Goal: Find specific page/section: Find specific page/section

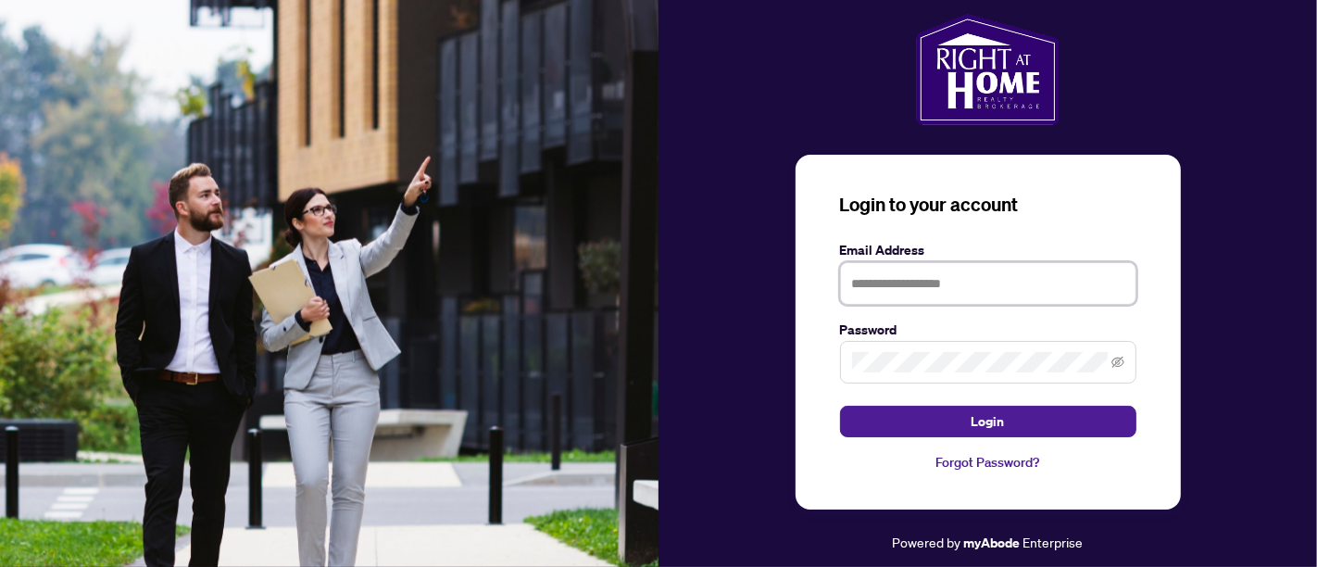
click at [915, 279] on input "text" at bounding box center [988, 283] width 296 height 43
type input "**********"
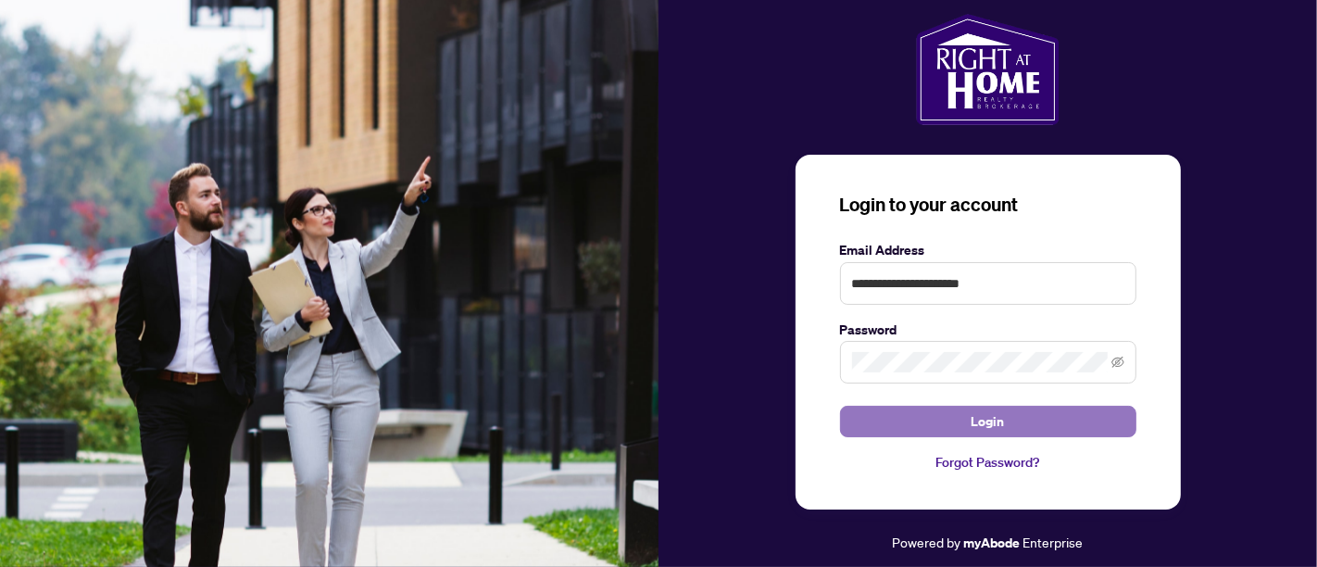
click at [935, 421] on button "Login" at bounding box center [988, 421] width 296 height 31
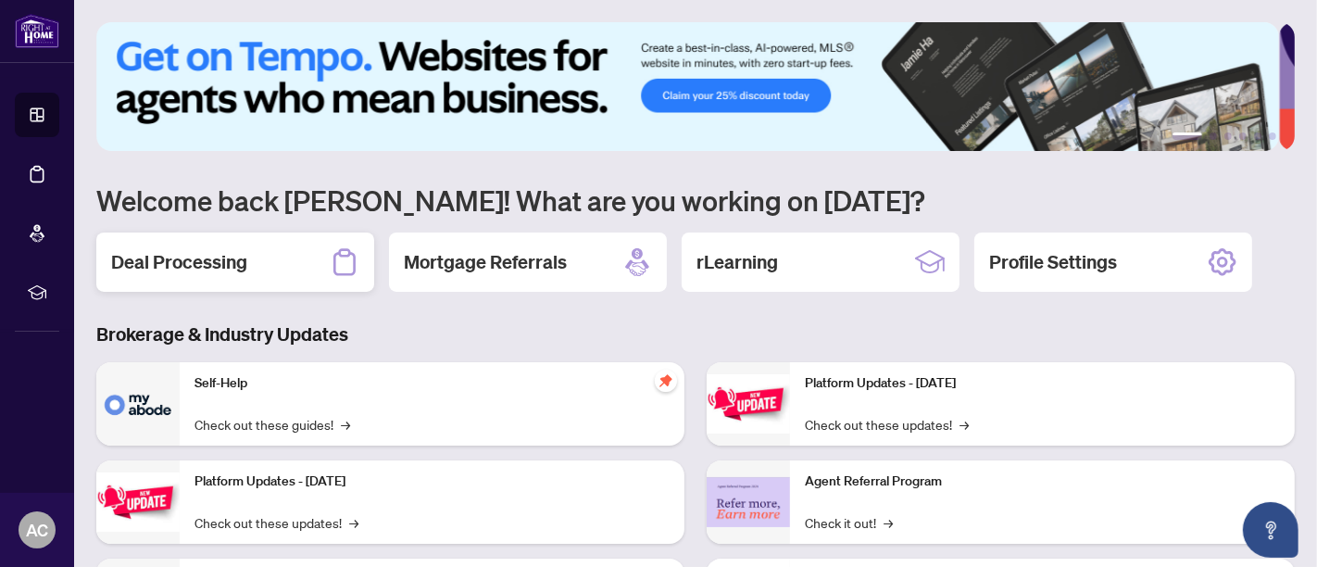
click at [275, 257] on div "Deal Processing" at bounding box center [235, 261] width 278 height 59
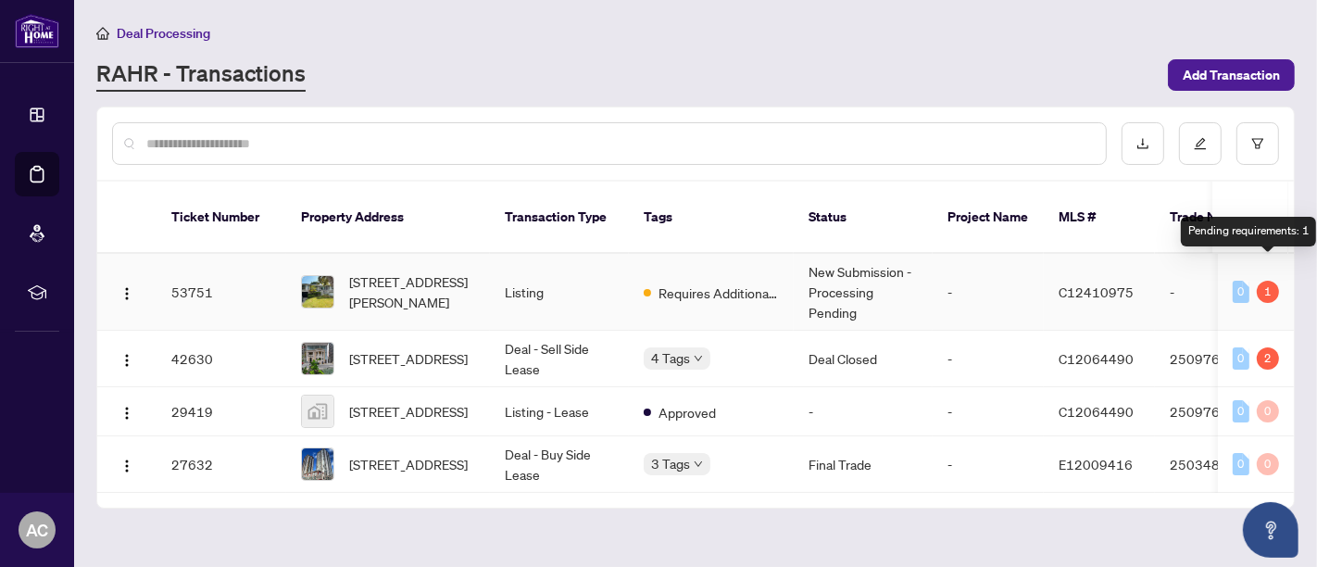
click at [1265, 281] on div "1" at bounding box center [1268, 292] width 22 height 22
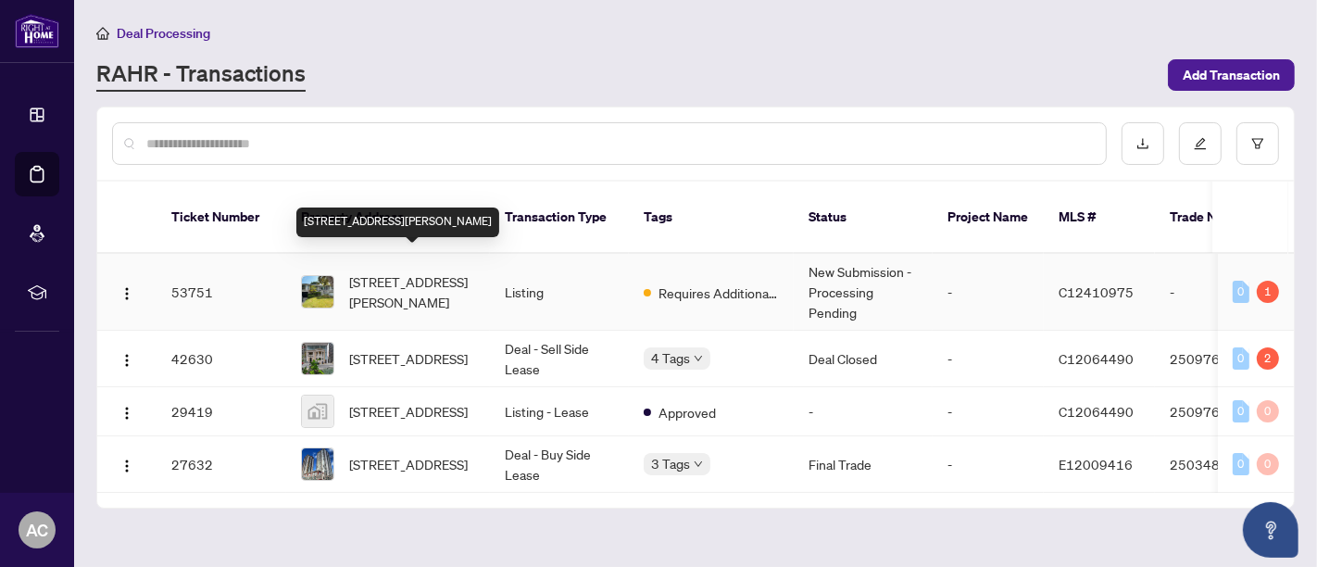
click at [411, 271] on span "[STREET_ADDRESS][PERSON_NAME]" at bounding box center [412, 291] width 126 height 41
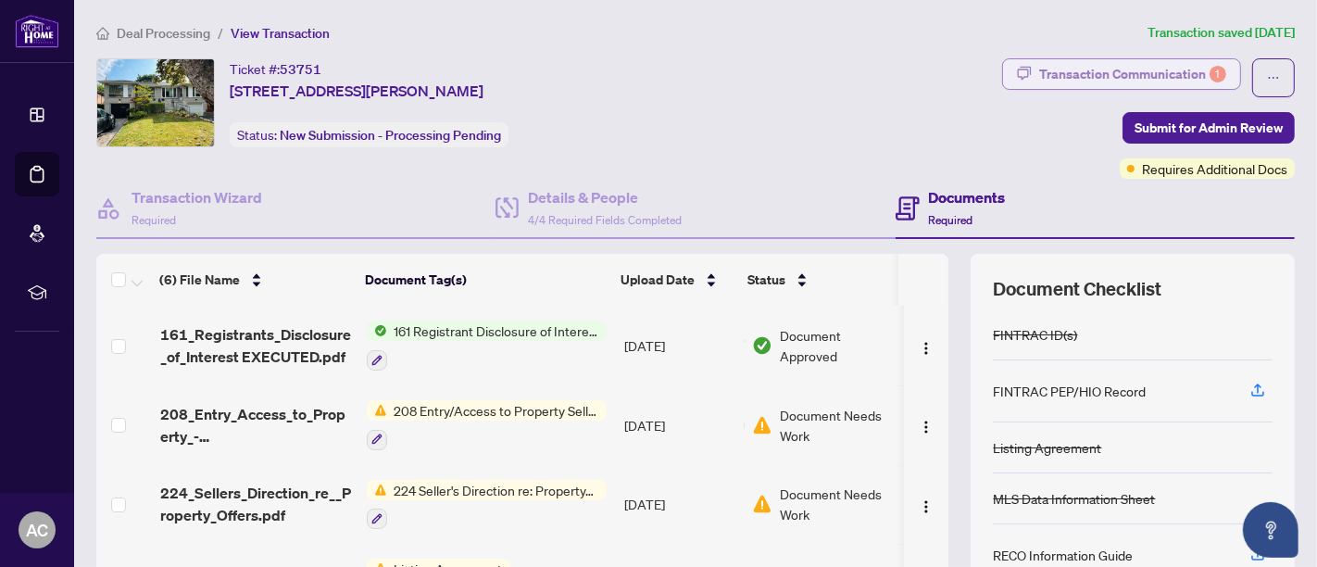
click at [1146, 67] on div "Transaction Communication 1" at bounding box center [1132, 74] width 187 height 30
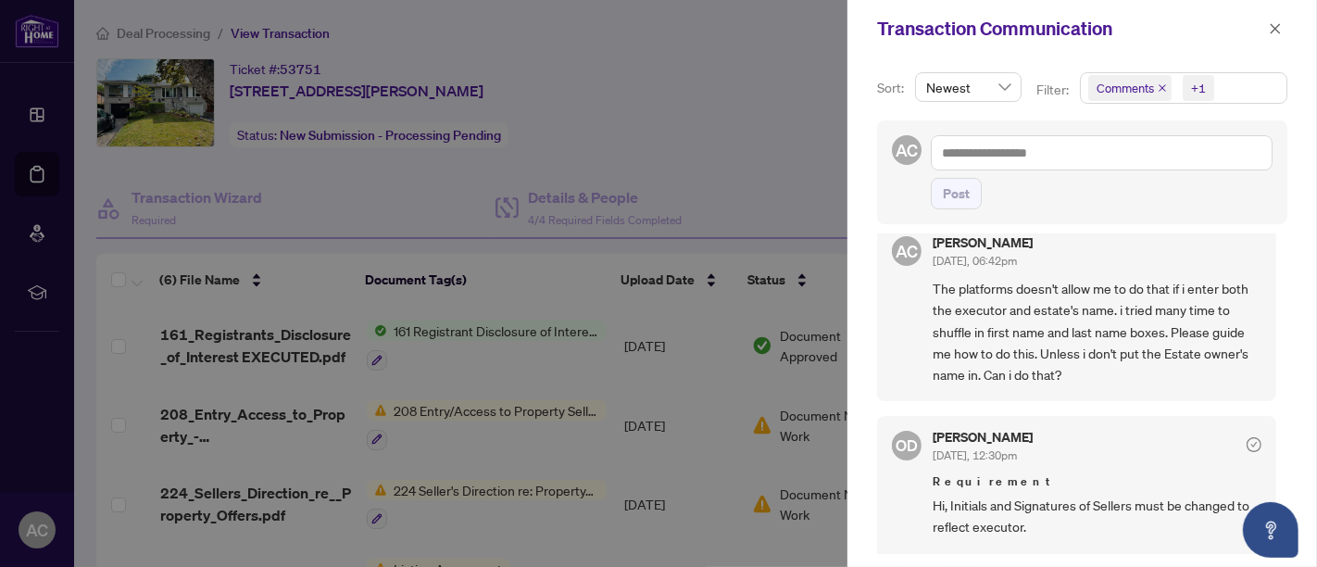
scroll to position [22, 0]
click at [1273, 25] on icon "close" at bounding box center [1275, 28] width 13 height 13
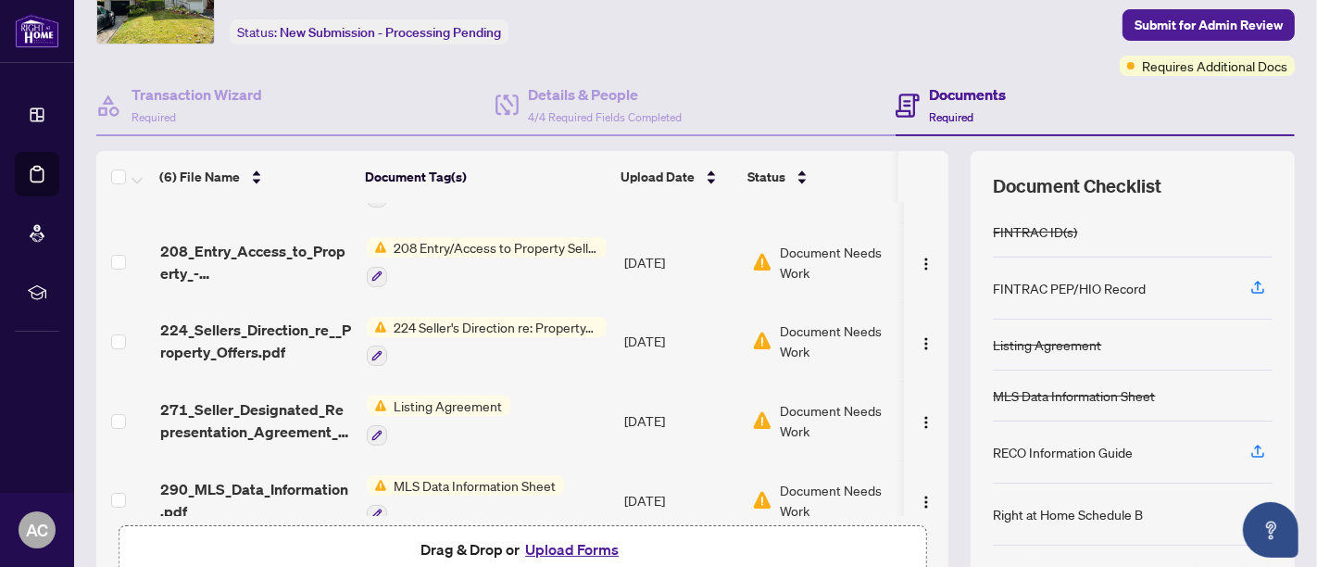
scroll to position [0, 0]
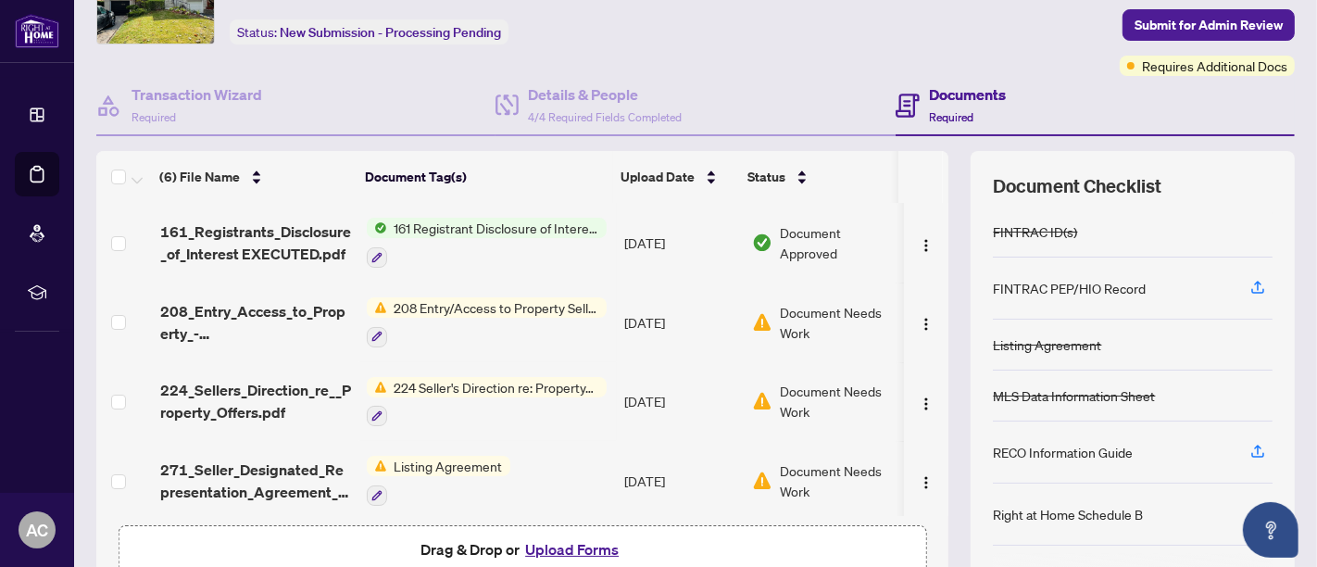
drag, startPoint x: 933, startPoint y: 313, endPoint x: 935, endPoint y: 342, distance: 28.8
click at [935, 342] on div "(6) File Name Document Tag(s) Upload Date Status 161_Registrants_Disclosure_of_…" at bounding box center [695, 378] width 1198 height 454
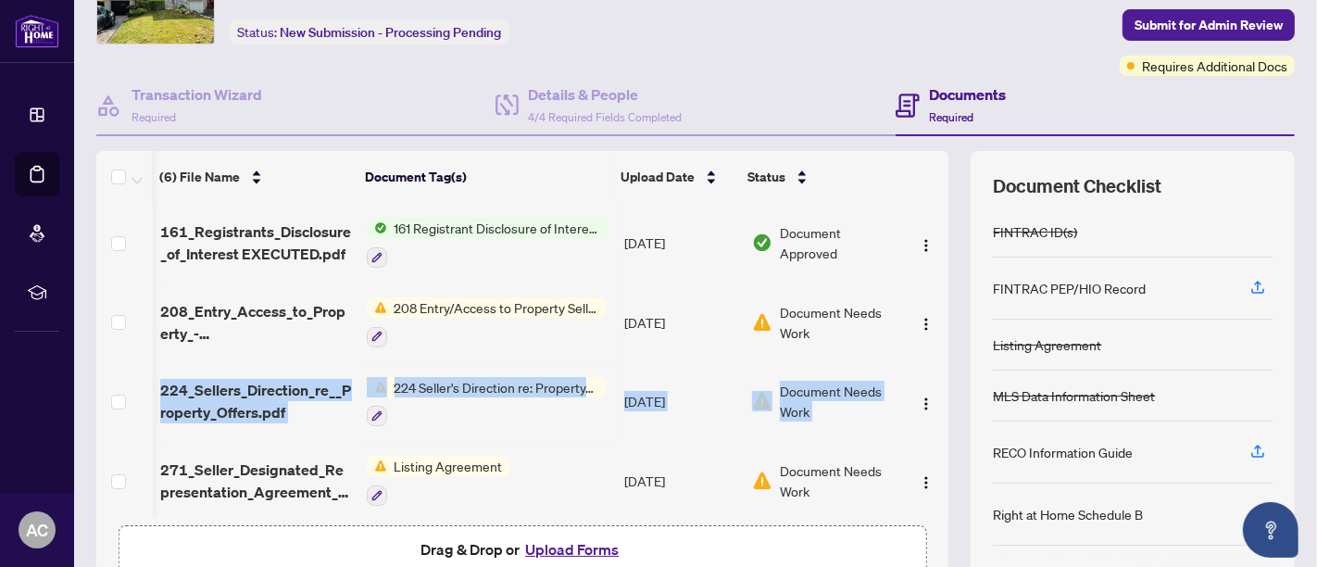
scroll to position [0, 10]
drag, startPoint x: 926, startPoint y: 356, endPoint x: 923, endPoint y: 370, distance: 14.2
click at [923, 370] on tbody "161_Registrants_Disclosure_of_Interest EXECUTED.pdf 161 Registrant Disclosure o…" at bounding box center [522, 441] width 852 height 476
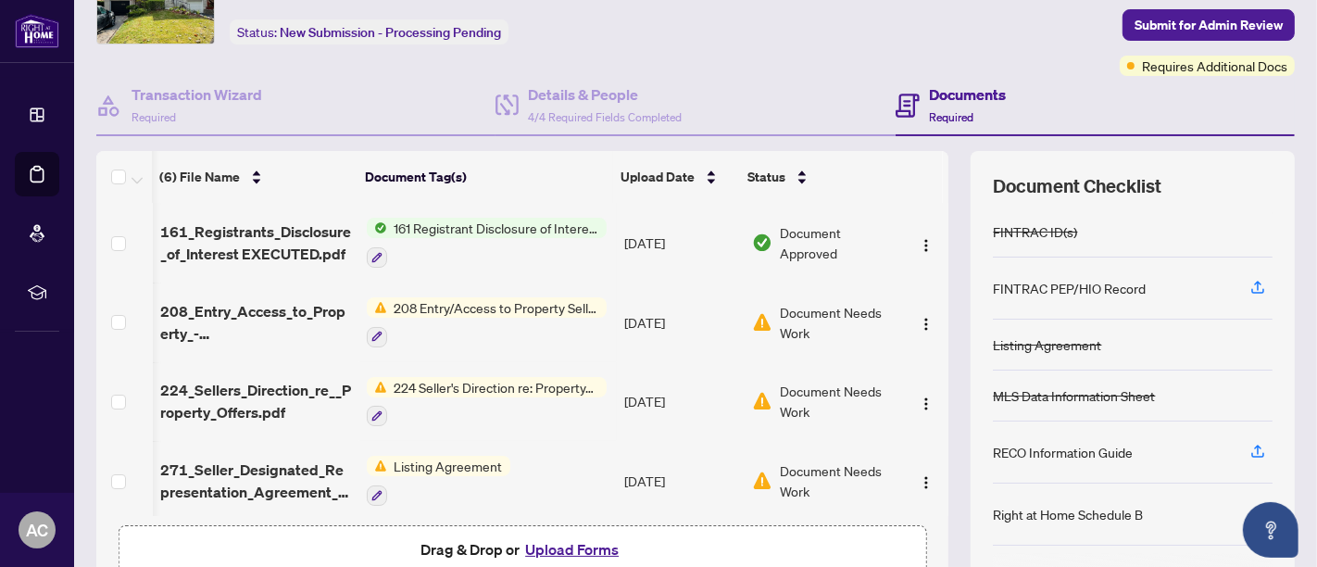
click at [936, 351] on div "(6) File Name Document Tag(s) Upload Date Status 161_Registrants_Disclosure_of_…" at bounding box center [695, 378] width 1198 height 454
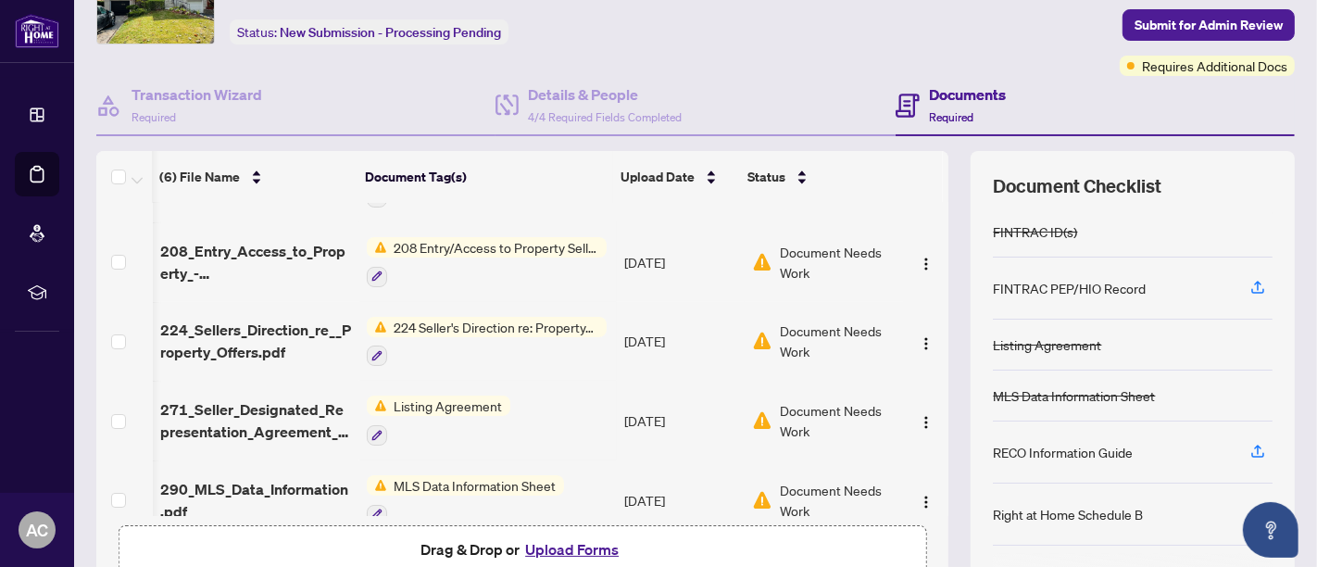
scroll to position [0, 0]
drag, startPoint x: 933, startPoint y: 360, endPoint x: 933, endPoint y: 333, distance: 26.9
click at [933, 334] on div "161_Registrants_Disclosure_of_Interest EXECUTED.pdf 161 Registrant Disclosure o…" at bounding box center [522, 359] width 852 height 313
